Goal: Find specific page/section: Find specific page/section

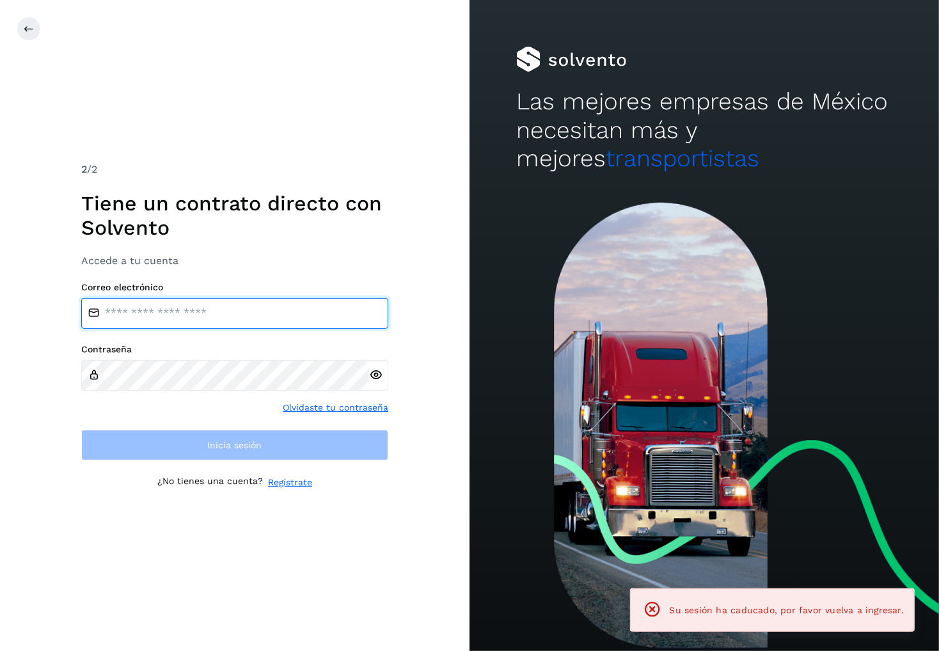
type input "**********"
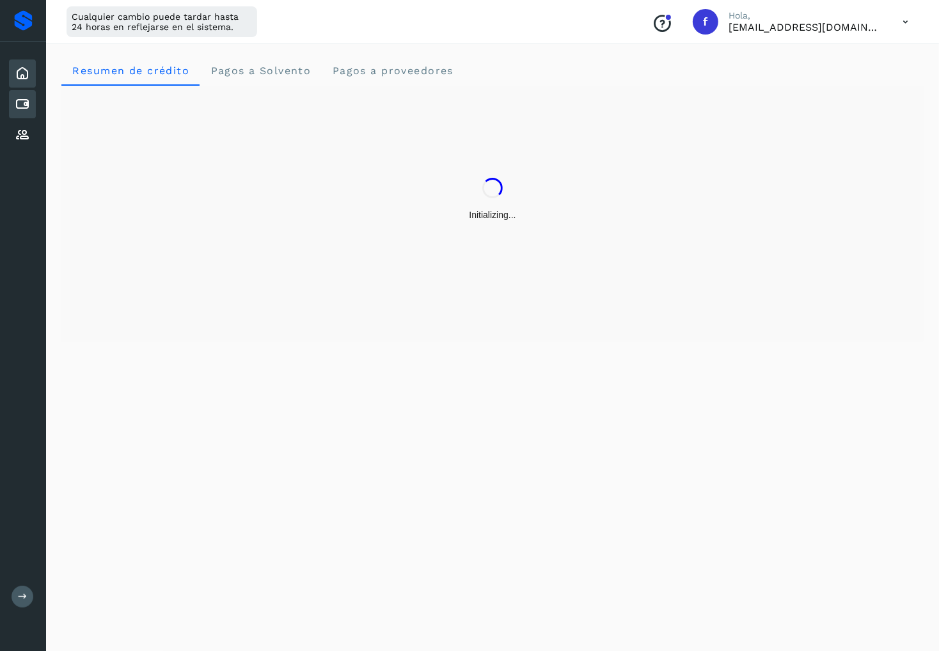
click at [32, 105] on div "Cuentas por pagar" at bounding box center [22, 104] width 27 height 28
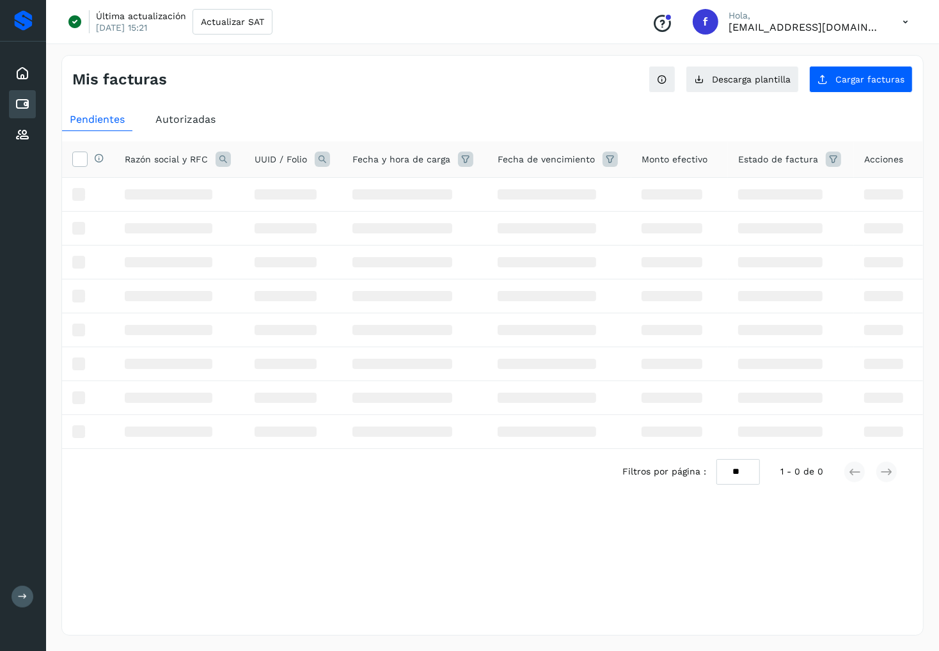
click at [191, 120] on span "Autorizadas" at bounding box center [185, 119] width 60 height 12
